Goal: Task Accomplishment & Management: Complete application form

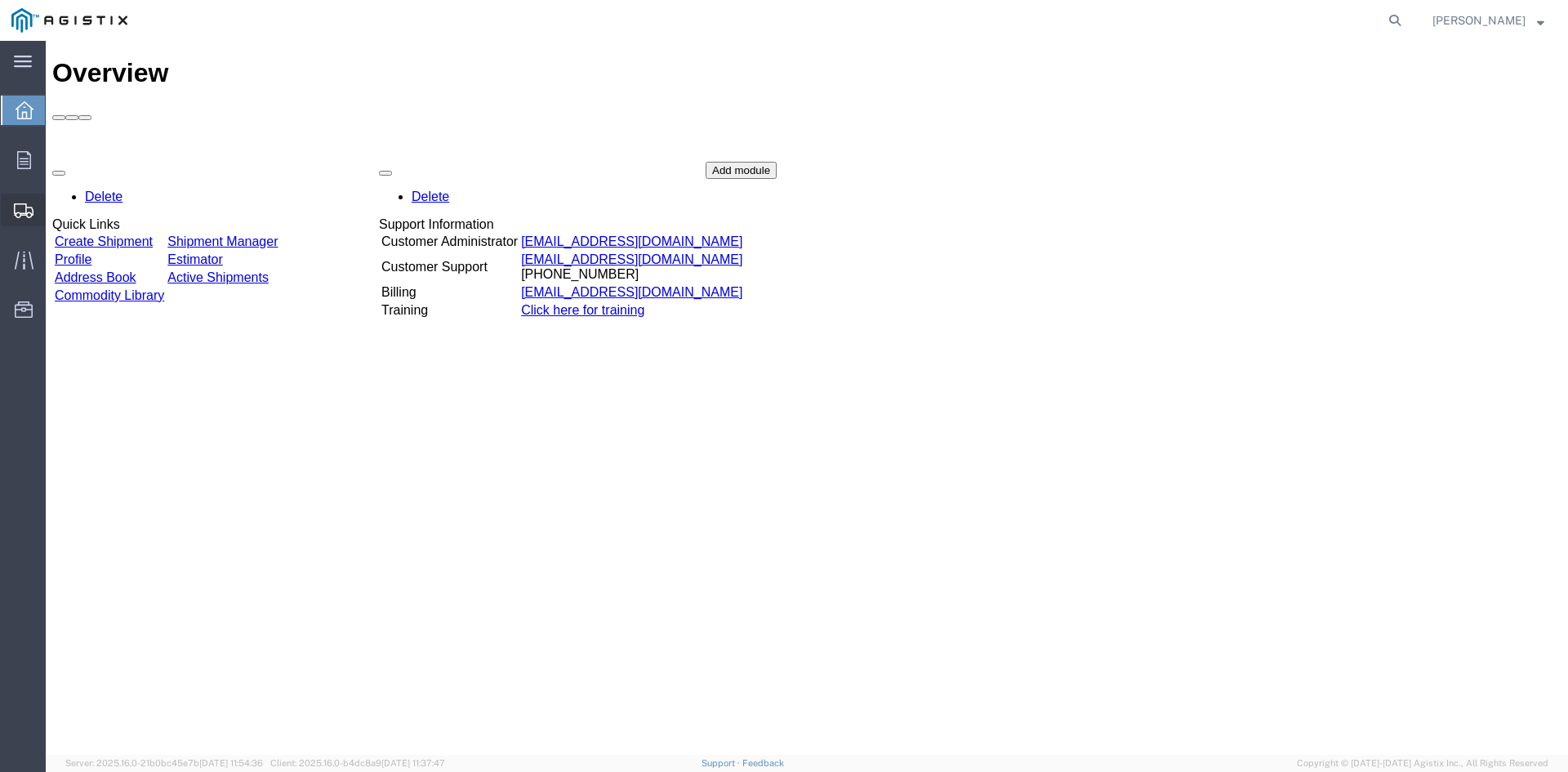
click at [0, 0] on span "Create from Template" at bounding box center [0, 0] width 0 height 0
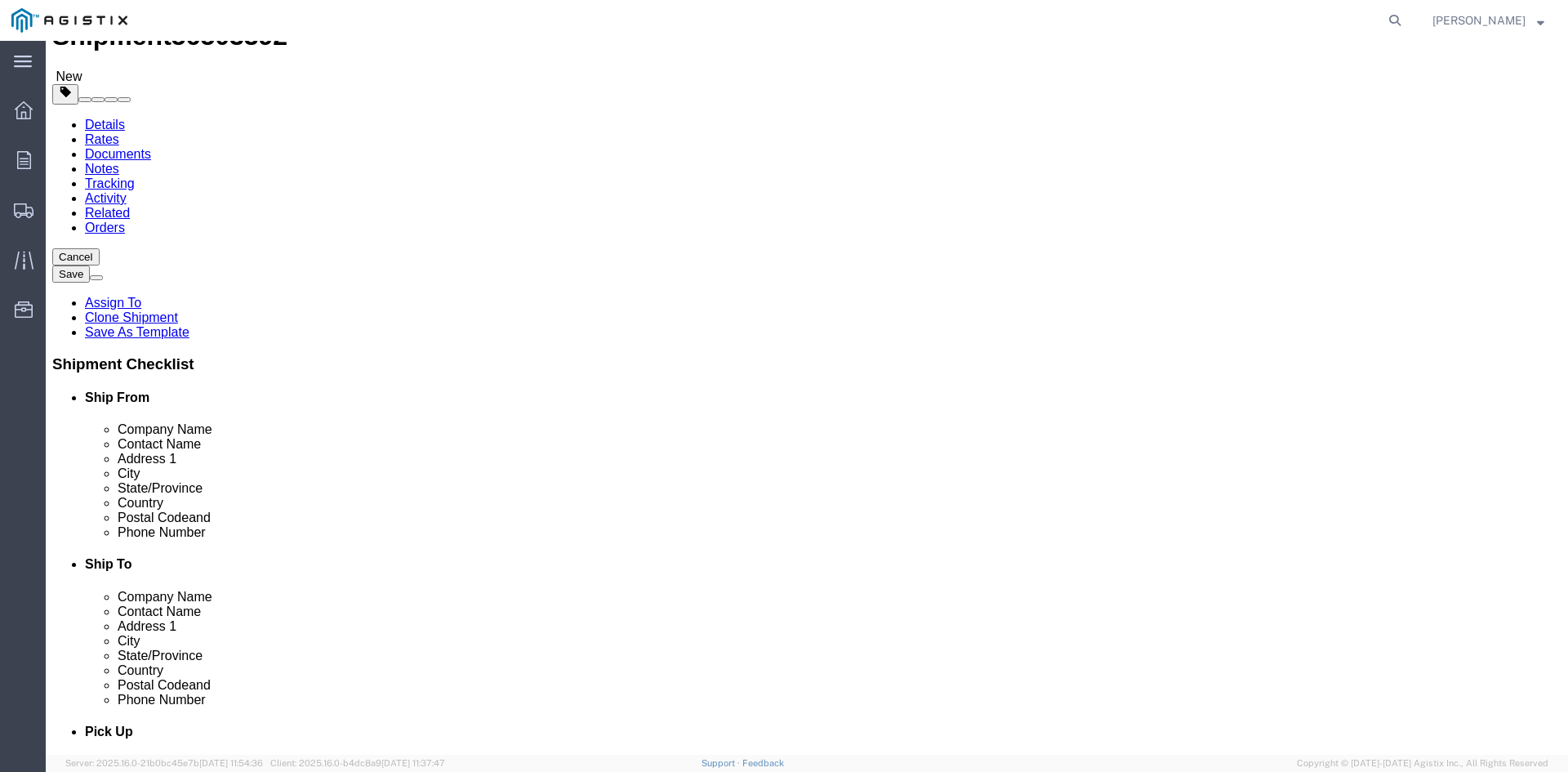
select select
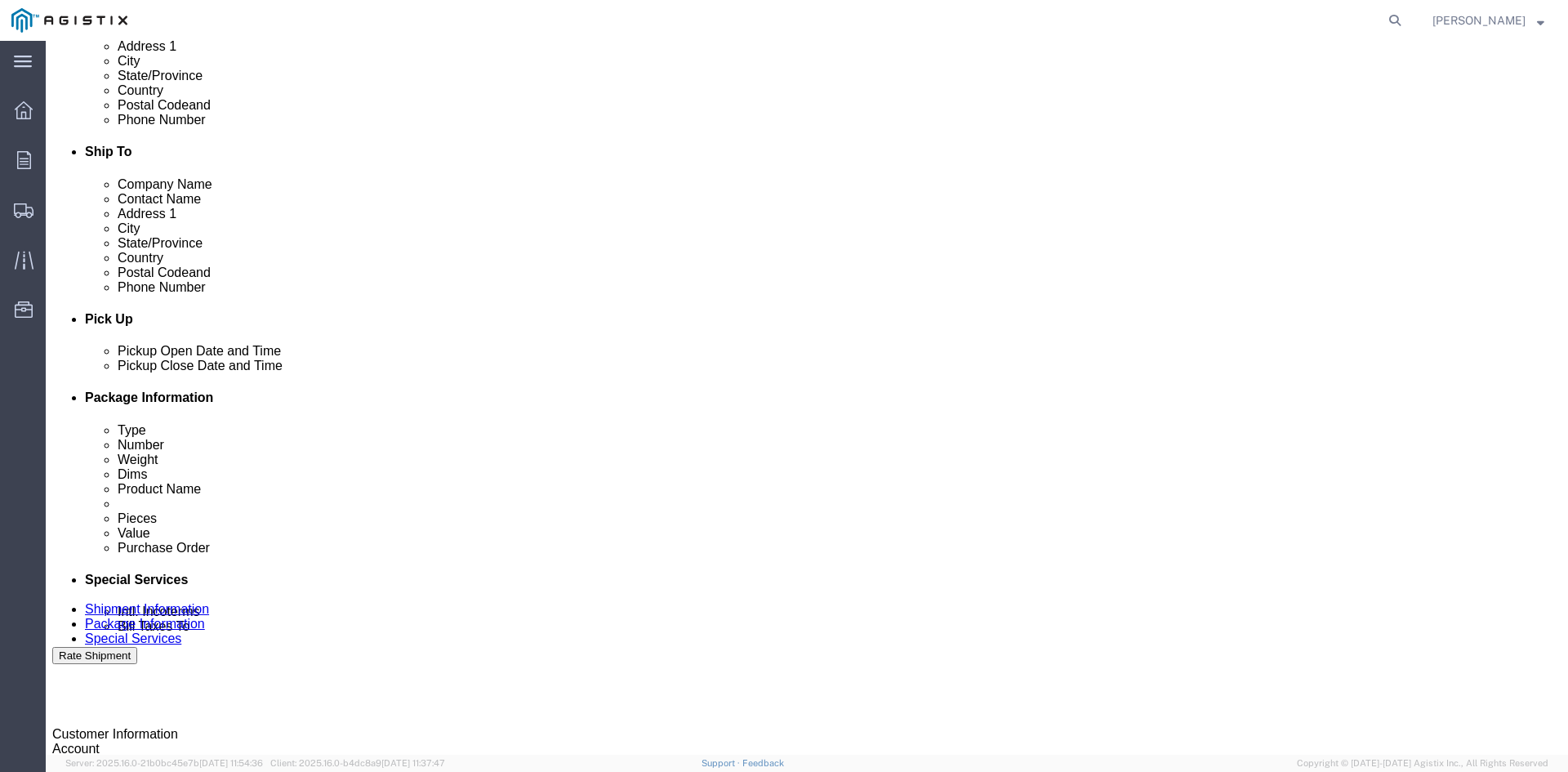
scroll to position [489, 0]
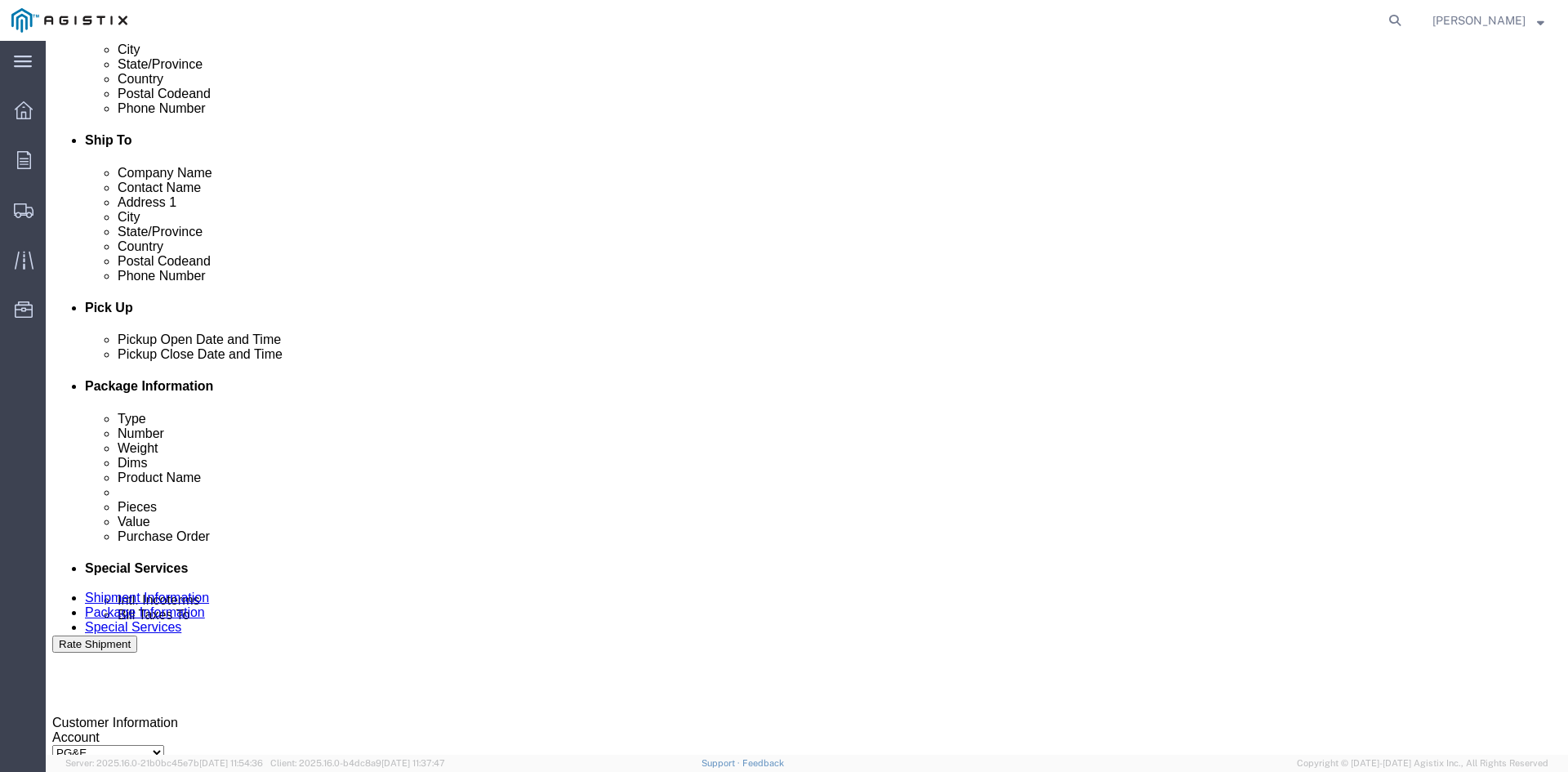
click div "Aug 14 2025 3:30 PM"
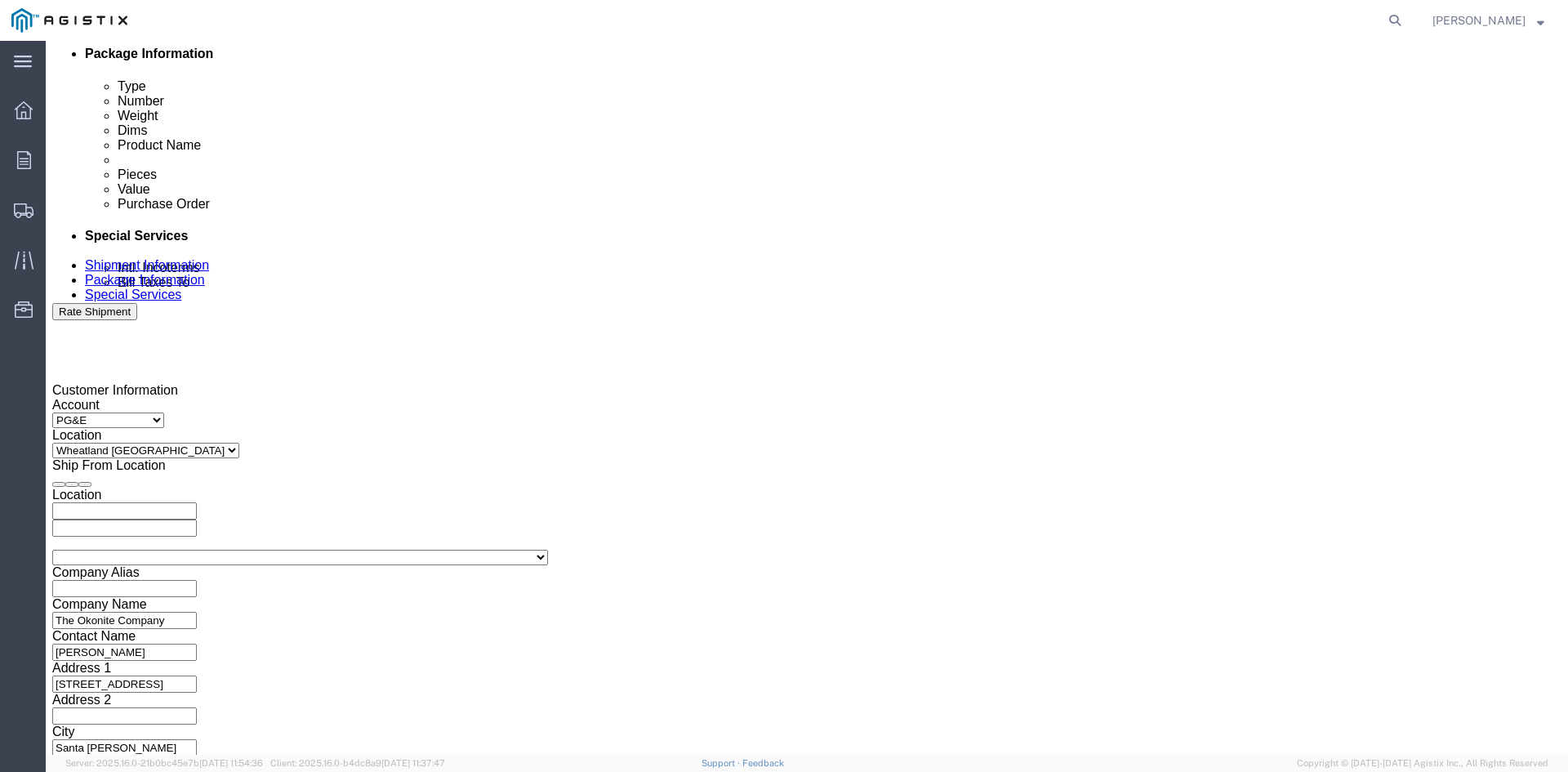
type input "12:30 PM"
click button "Apply"
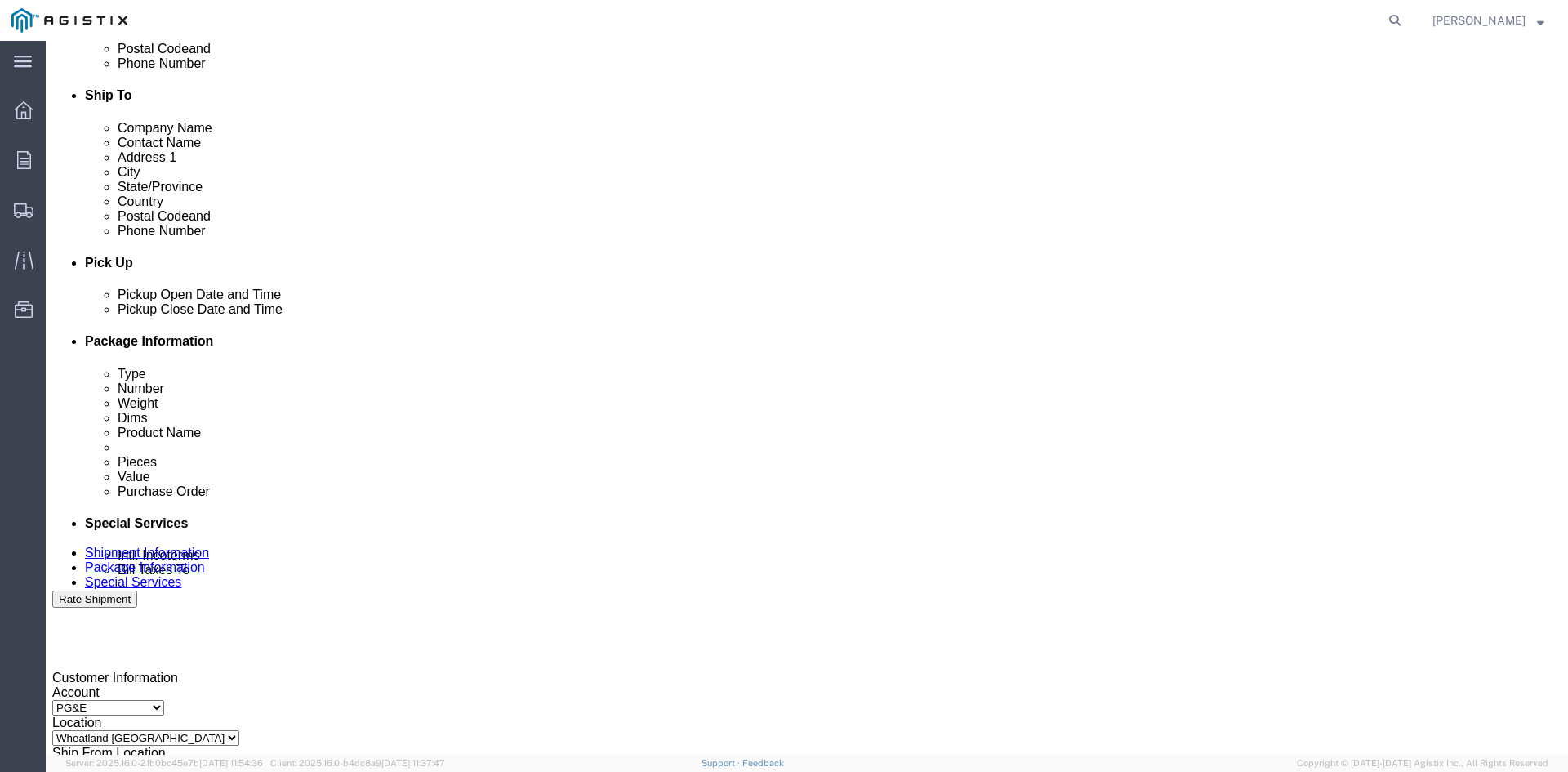
scroll to position [495, 0]
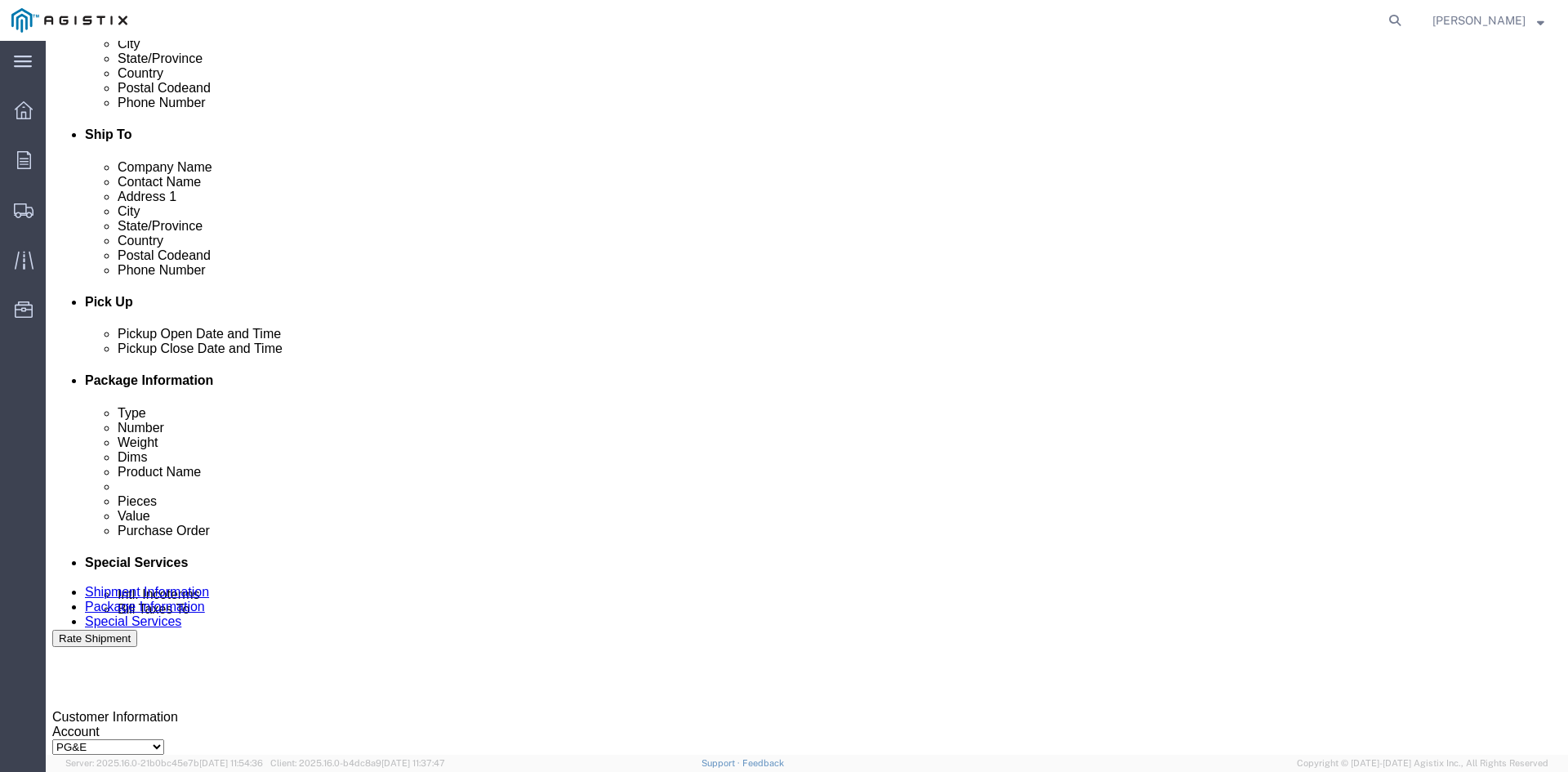
click div "Aug 19 2025 1:30 PM"
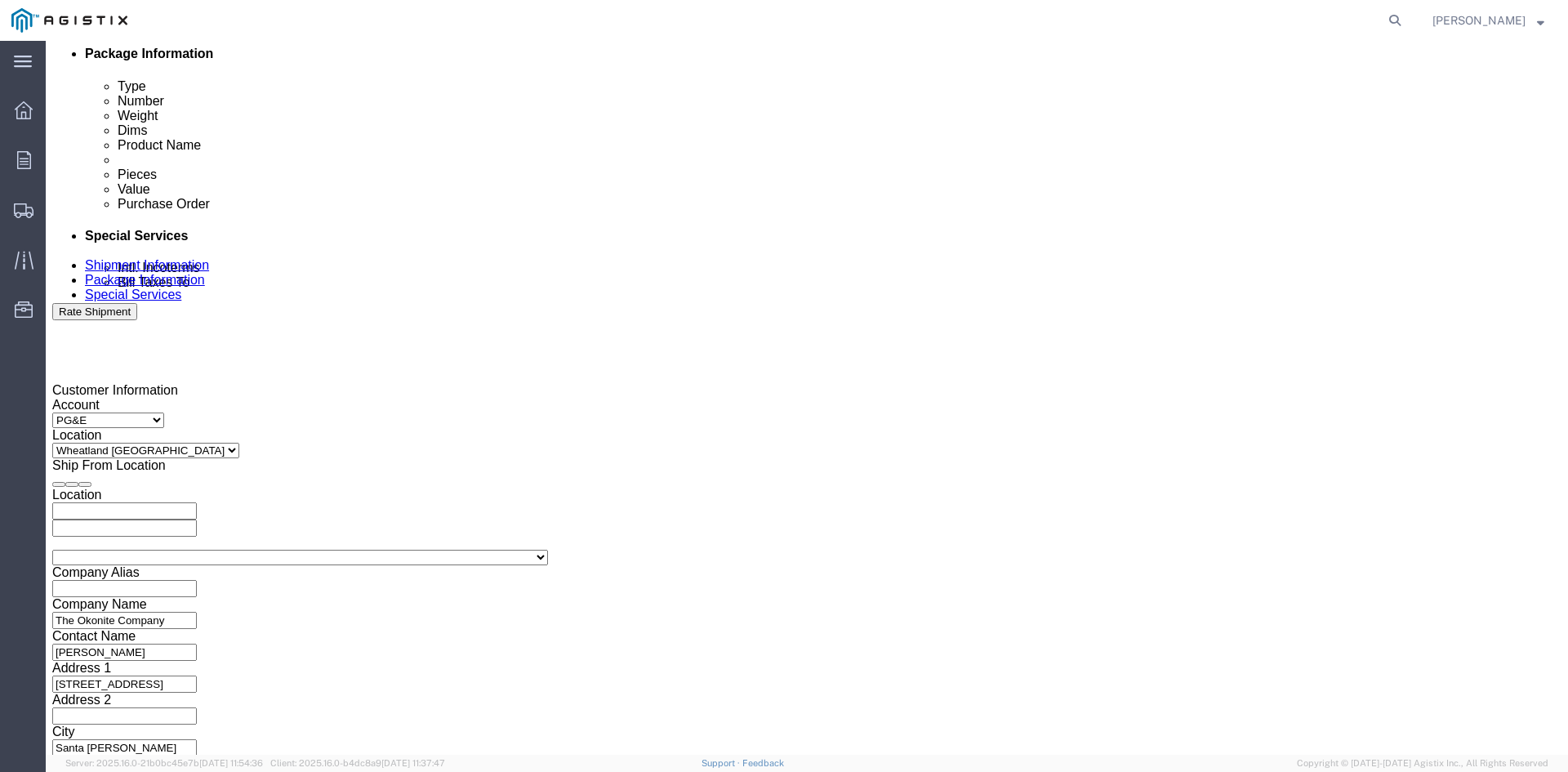
click button "Apply"
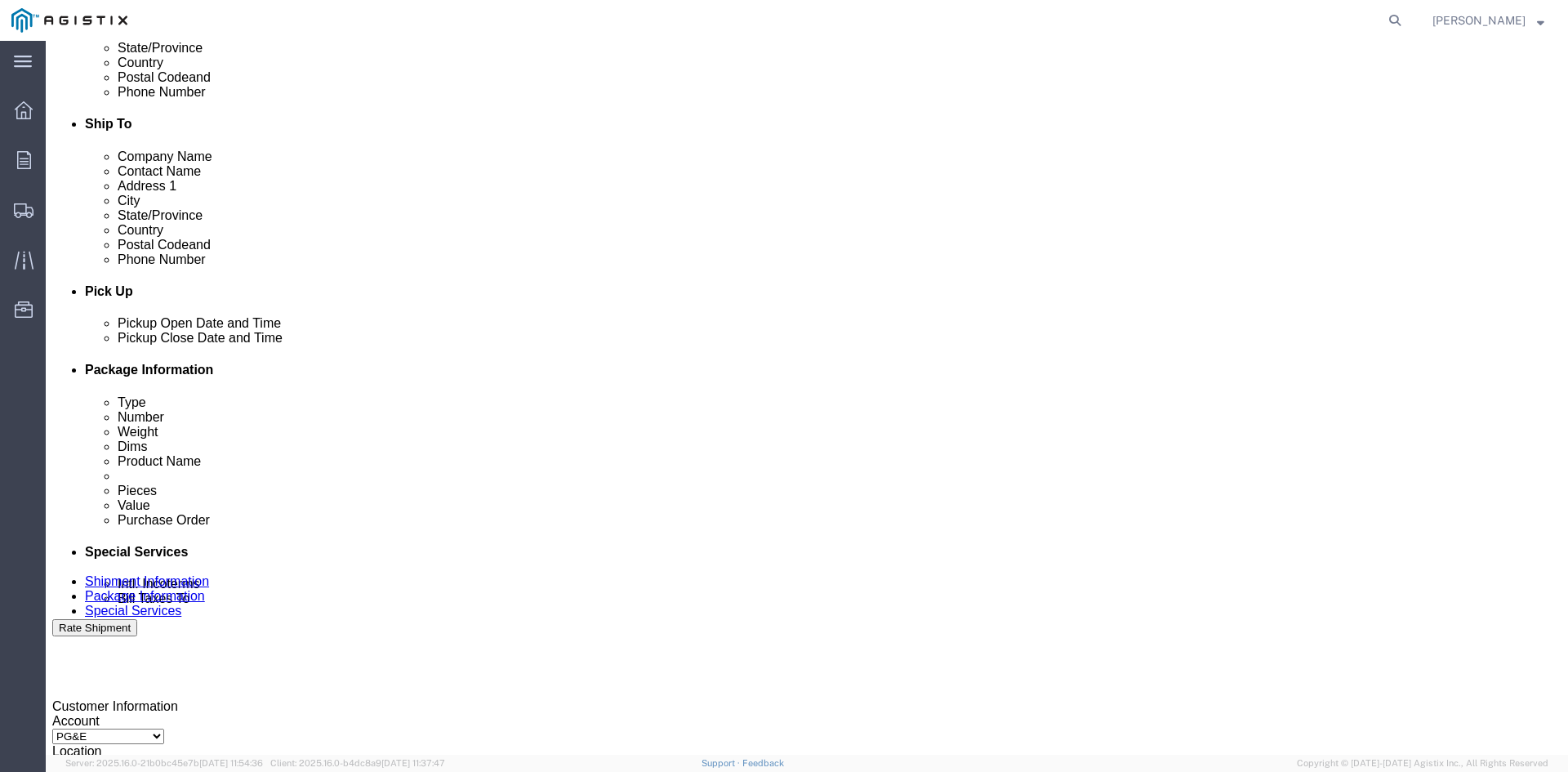
scroll to position [495, 0]
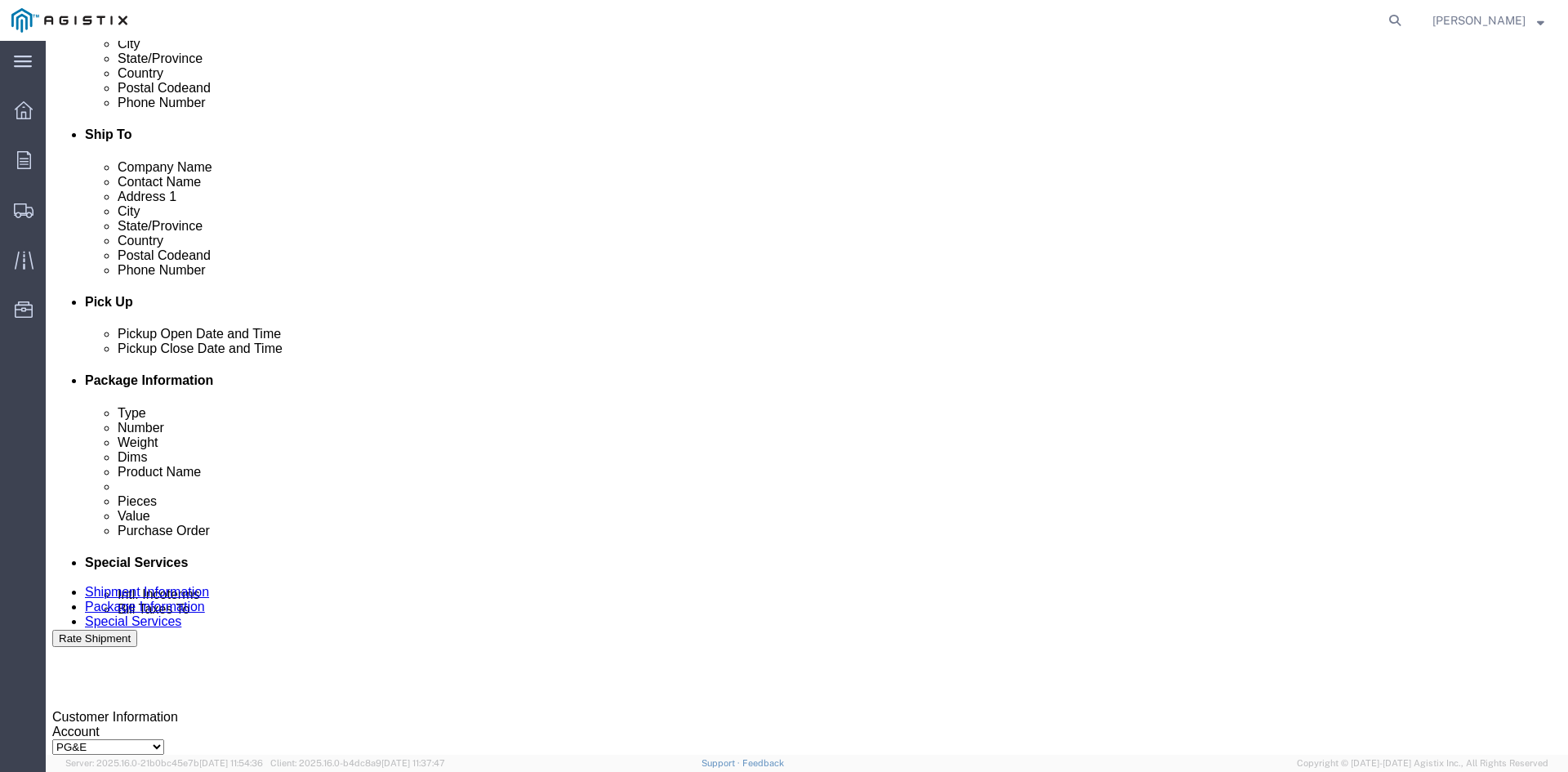
click div
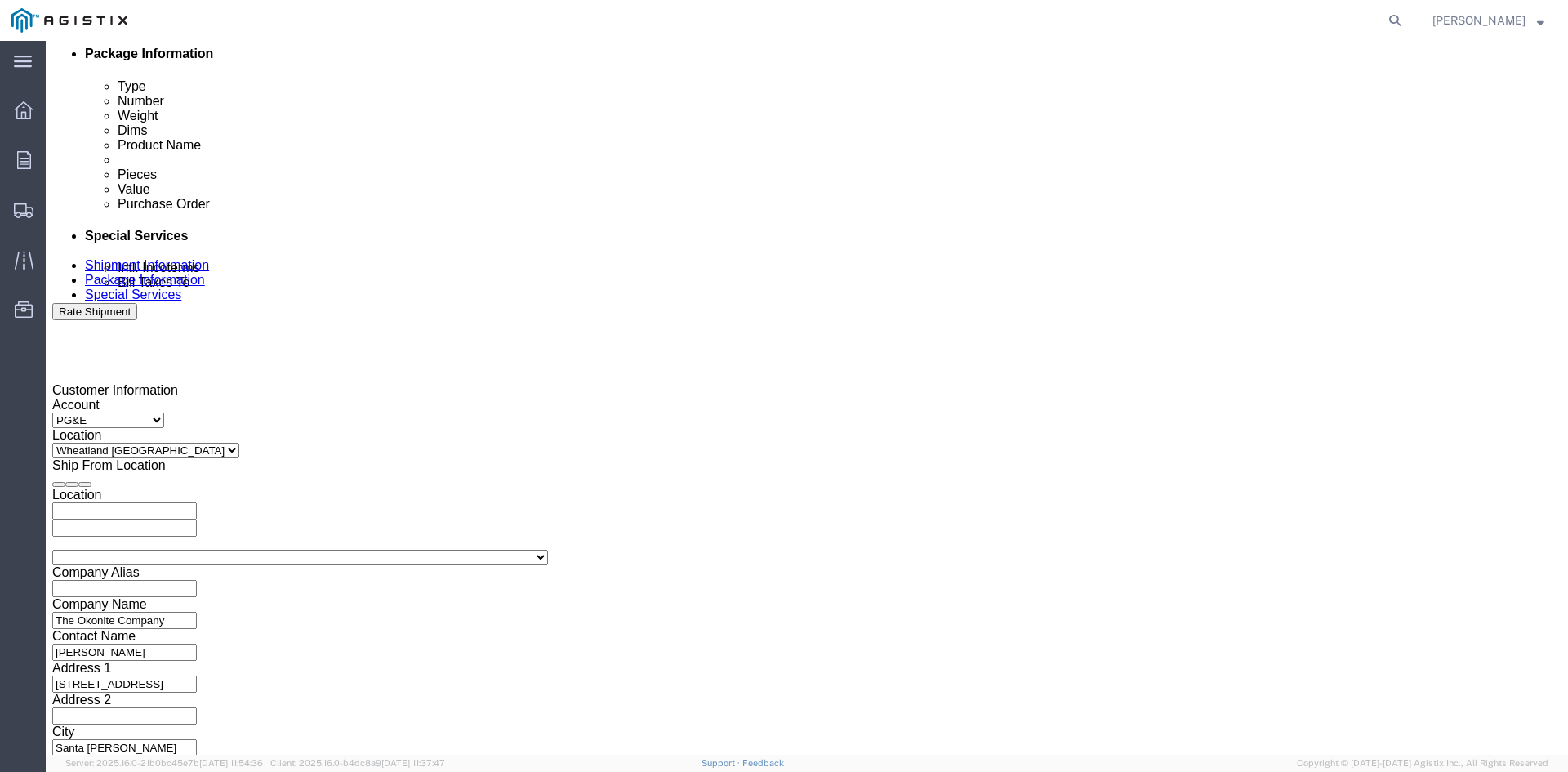
click button "Apply"
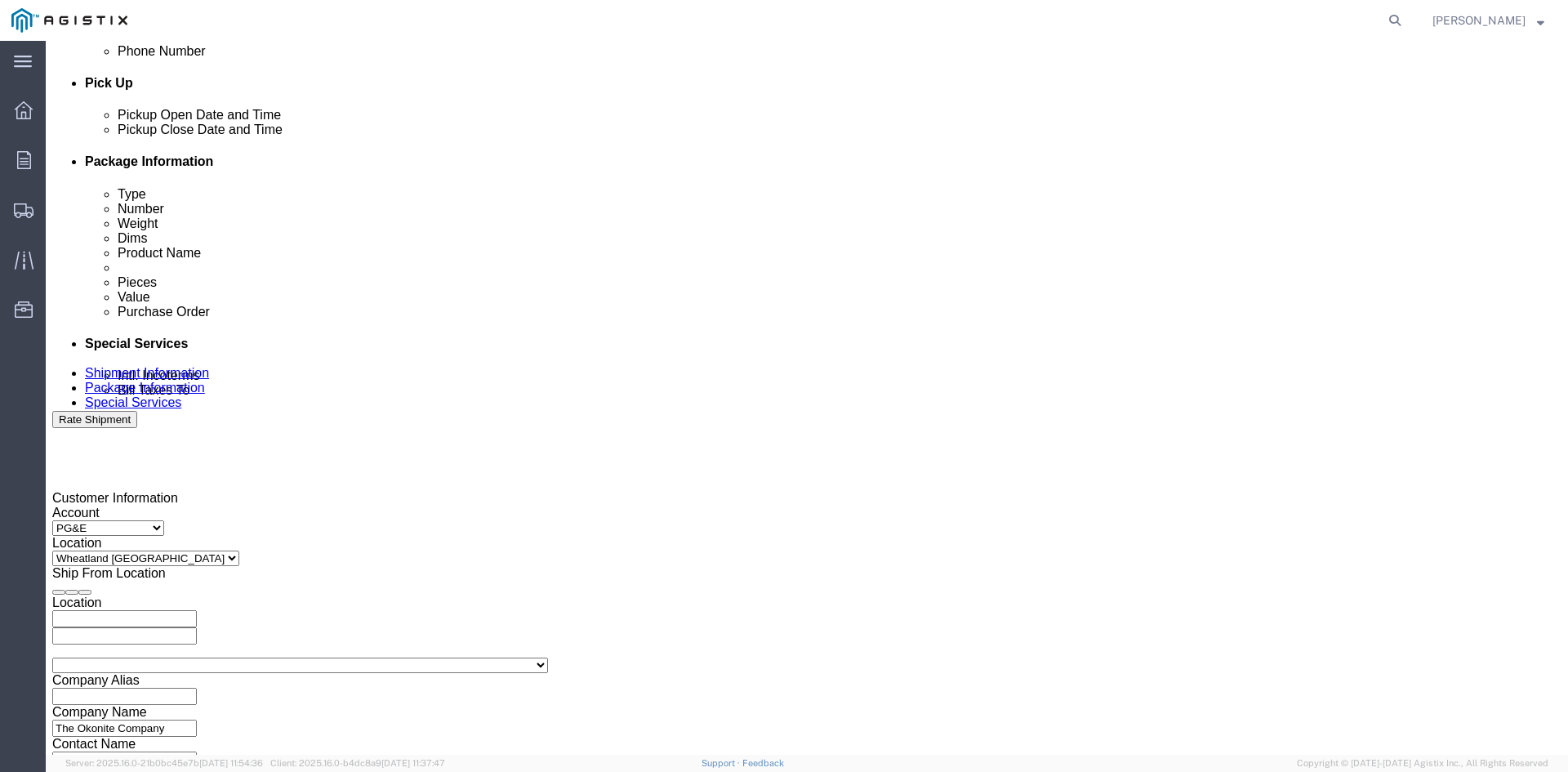
scroll to position [659, 0]
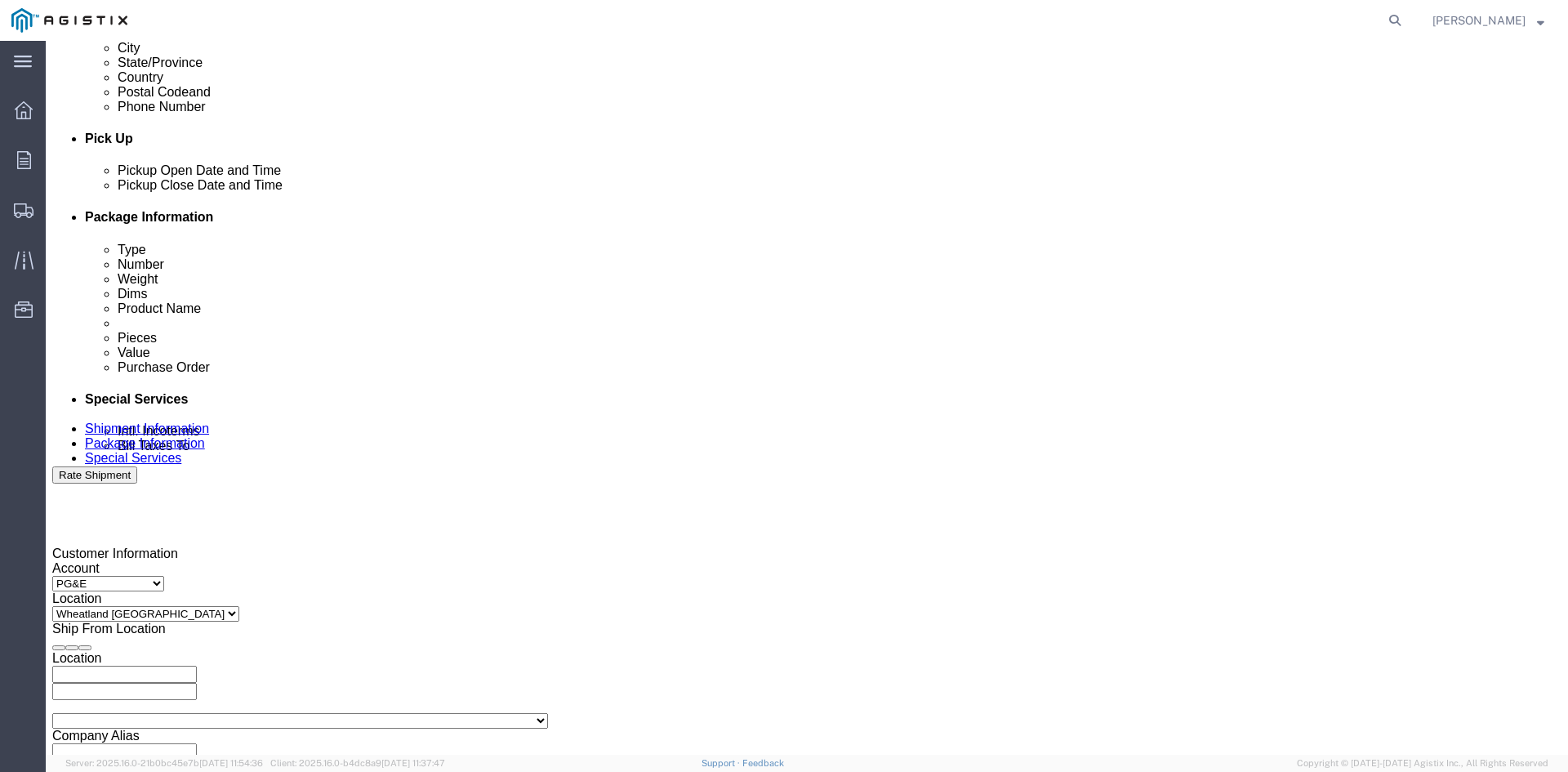
click div
click button "Apply"
click input "3501322691"
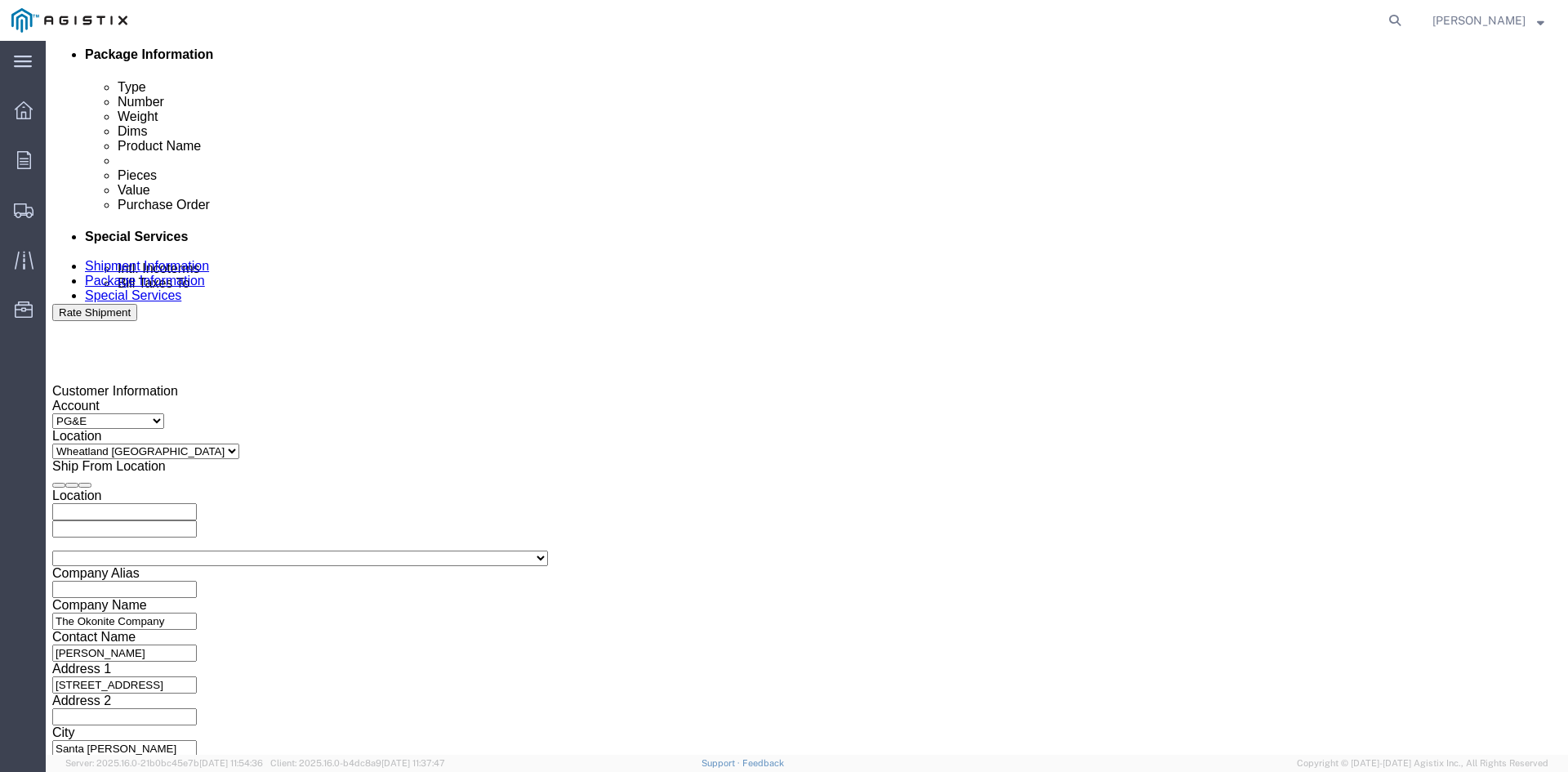
scroll to position [822, 0]
type input "3501410804"
click button "Continue"
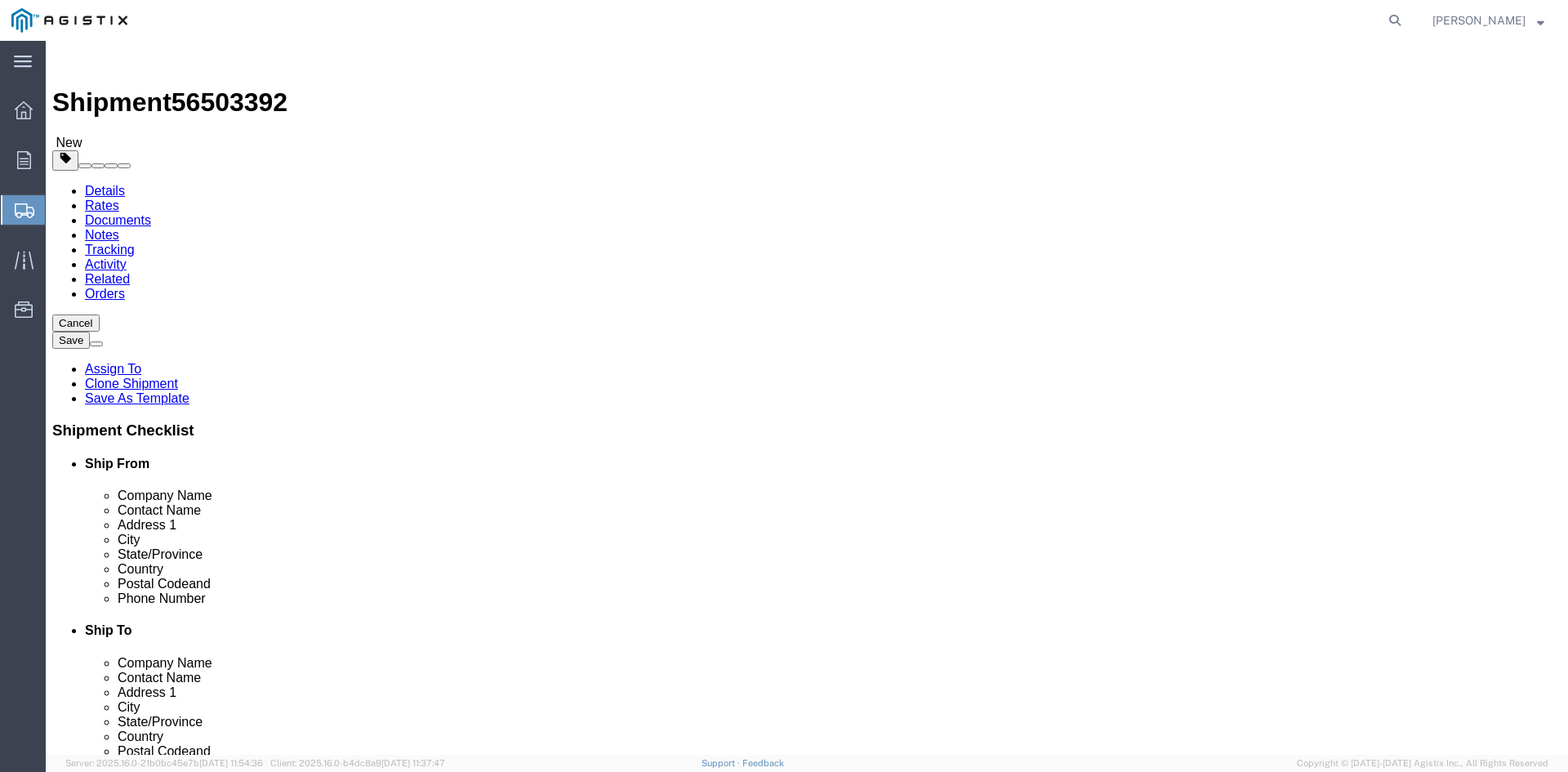
click input "41860.00"
type input "4"
type input "41340"
click dd "8.00 Each"
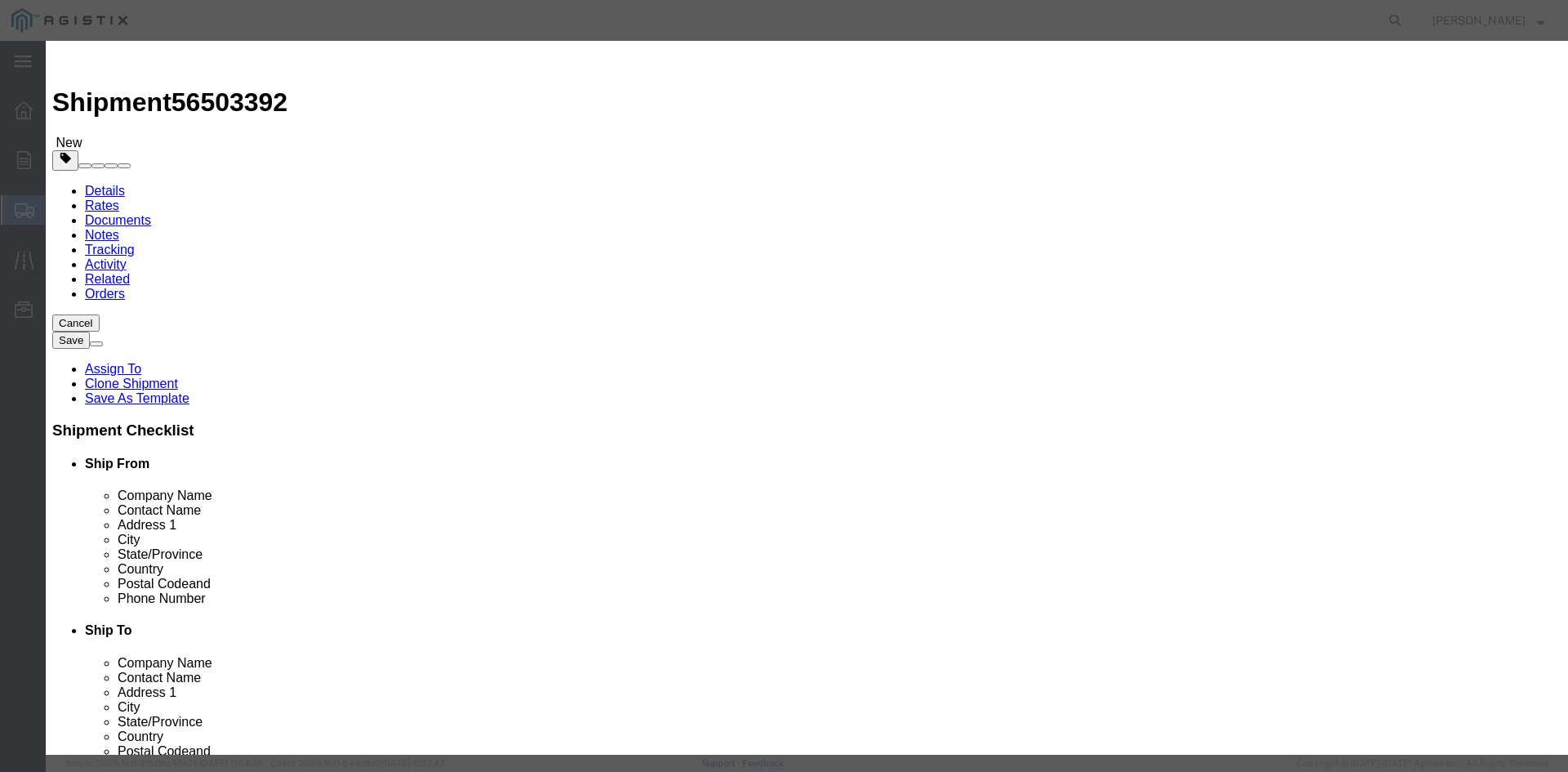
scroll to position [17, 0]
drag, startPoint x: 481, startPoint y: 246, endPoint x: 675, endPoint y: 270, distance: 195.5
click textarea "THIS LOAD REQUIRES 8 CHAINS AND 4 SETS OF COIL RACKS. ADVANCED PICKUP NOTIFICAT…"
click textarea
paste textarea "THIS LOAD REQUIRES 8 CHAINS AND 4 SETS OF COIL RACKS. ADVANCED PICKUP NOTIFICAT…"
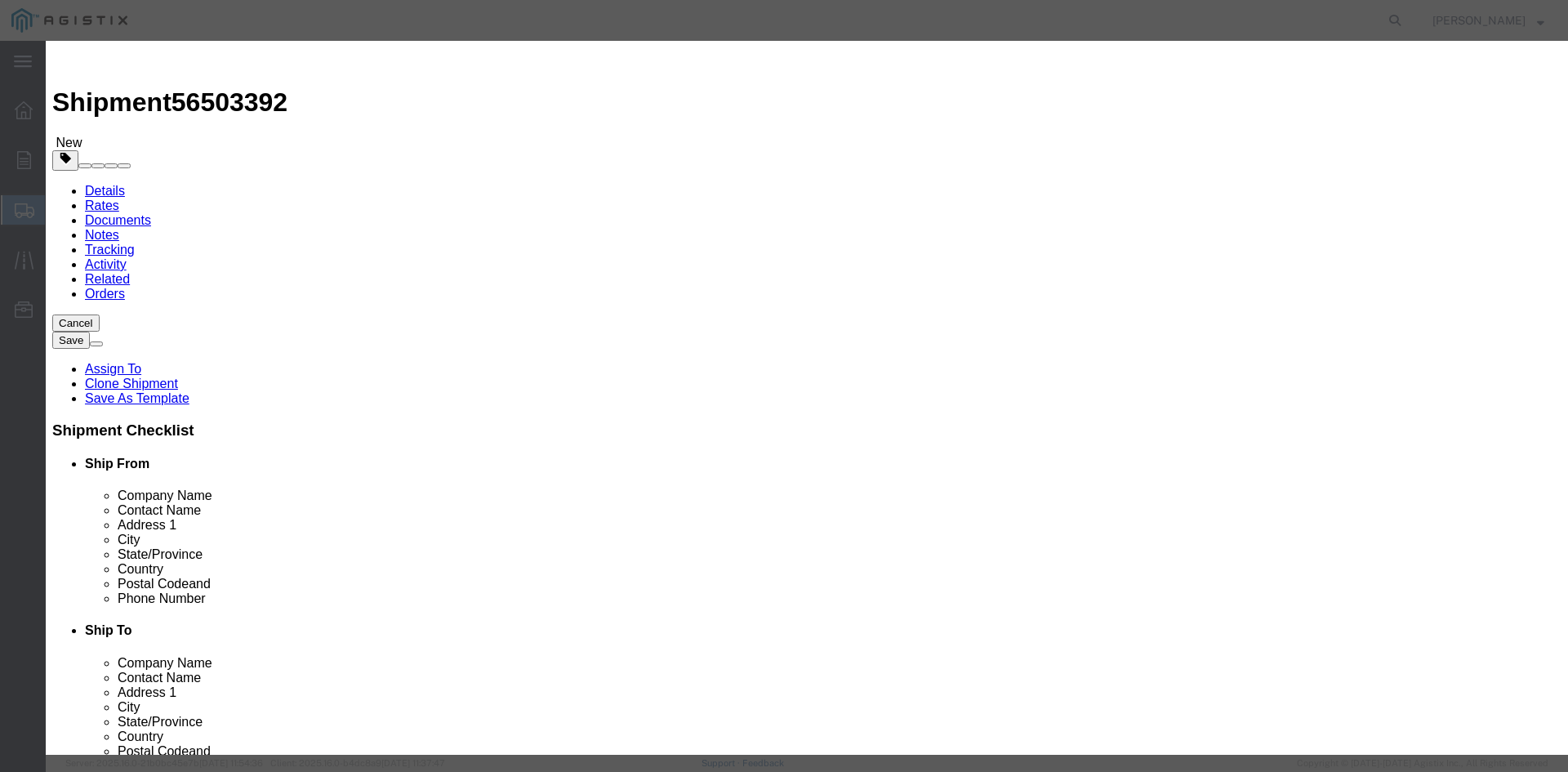
scroll to position [13, 0]
type textarea "THIS LOAD REQUIRES 8 CHAINS AND 4 SETS OF COIL RACKS. ADVANCED PICKUP NOTIFICAT…"
click button "Save & Close"
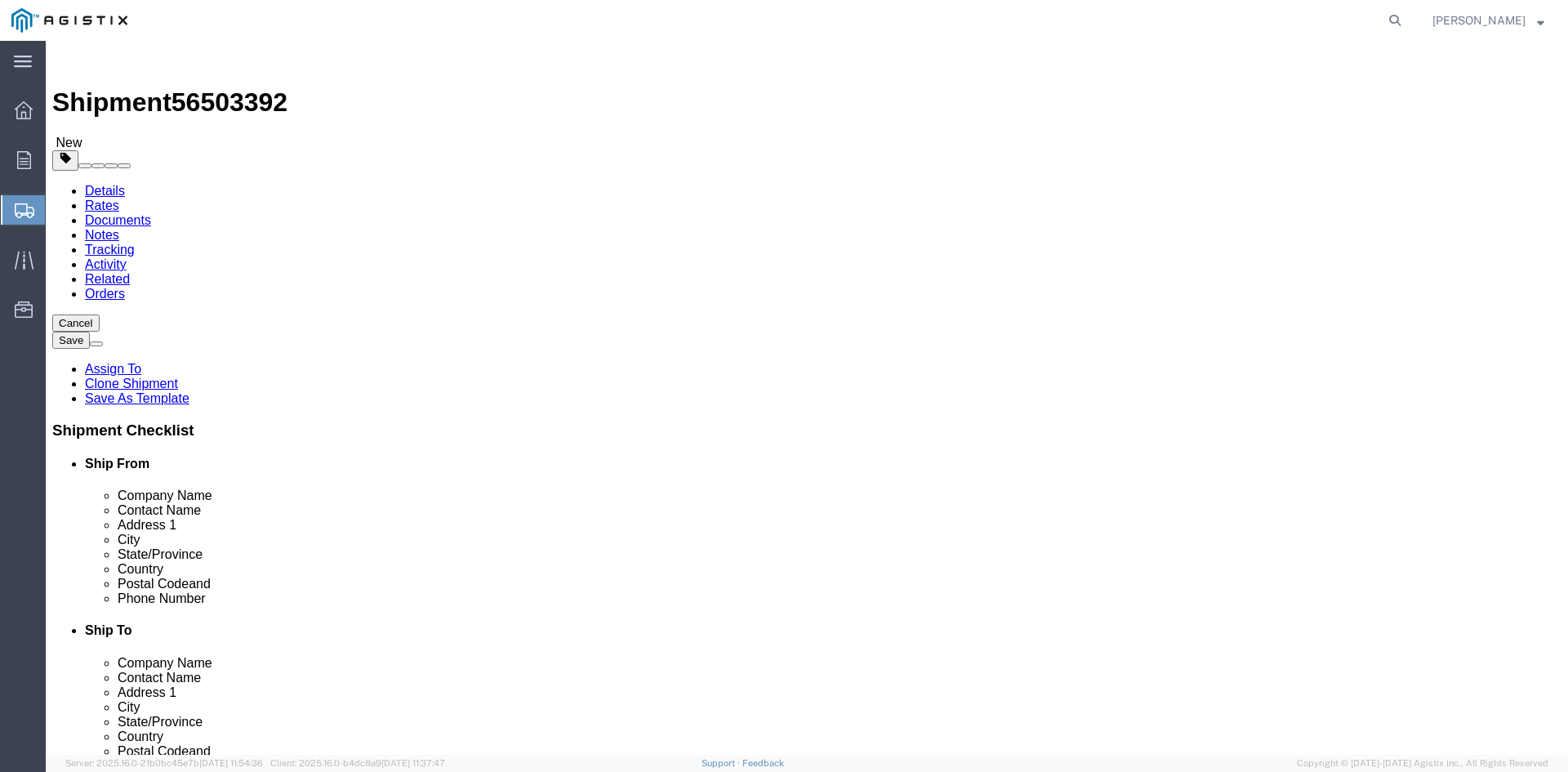
click dd "111933.00 USD"
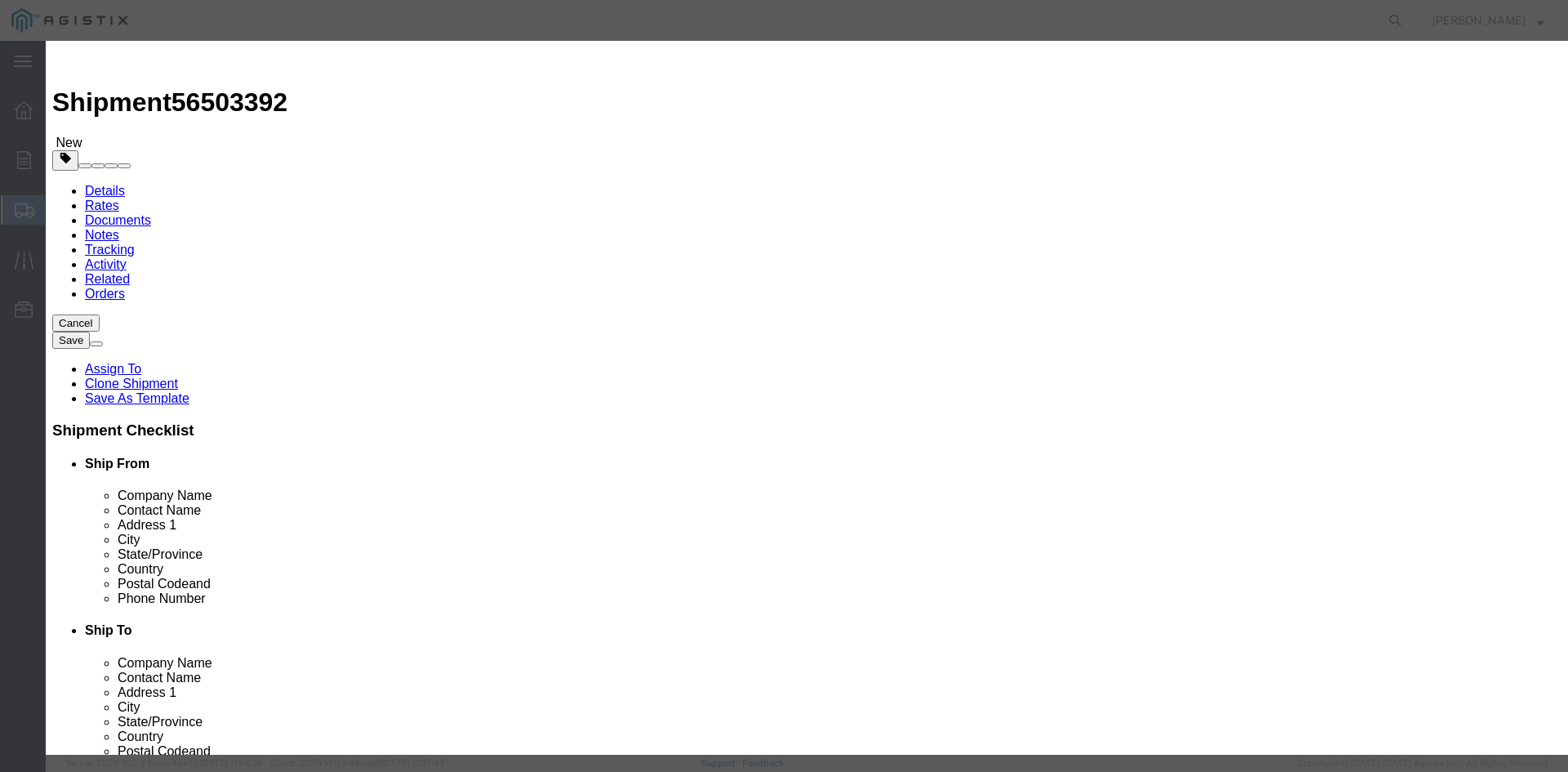
click input "111933.00"
type input "1"
type input "143549"
click button "Save & Close"
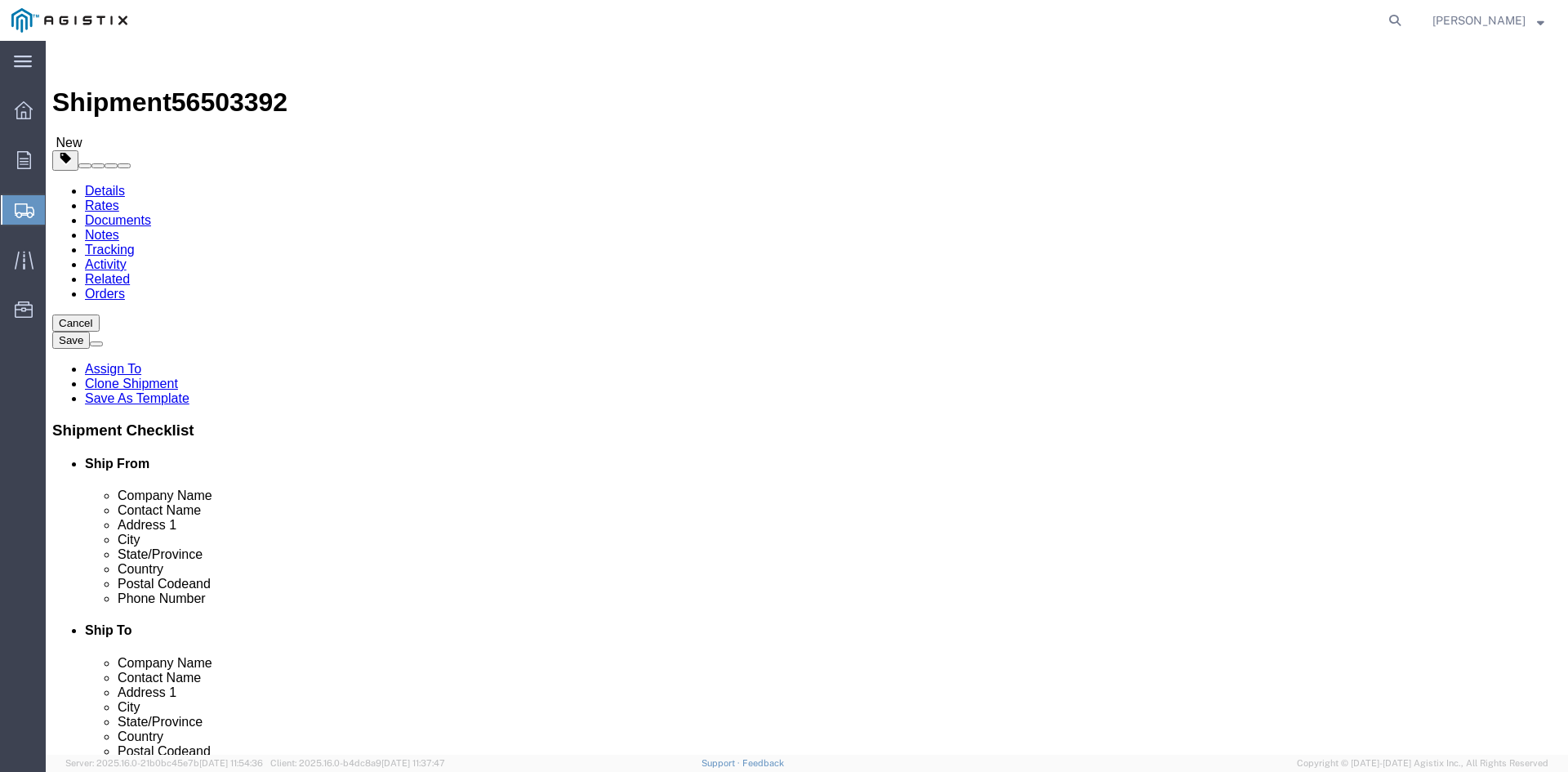
click button "Rate Shipment"
